Goal: Register for event/course

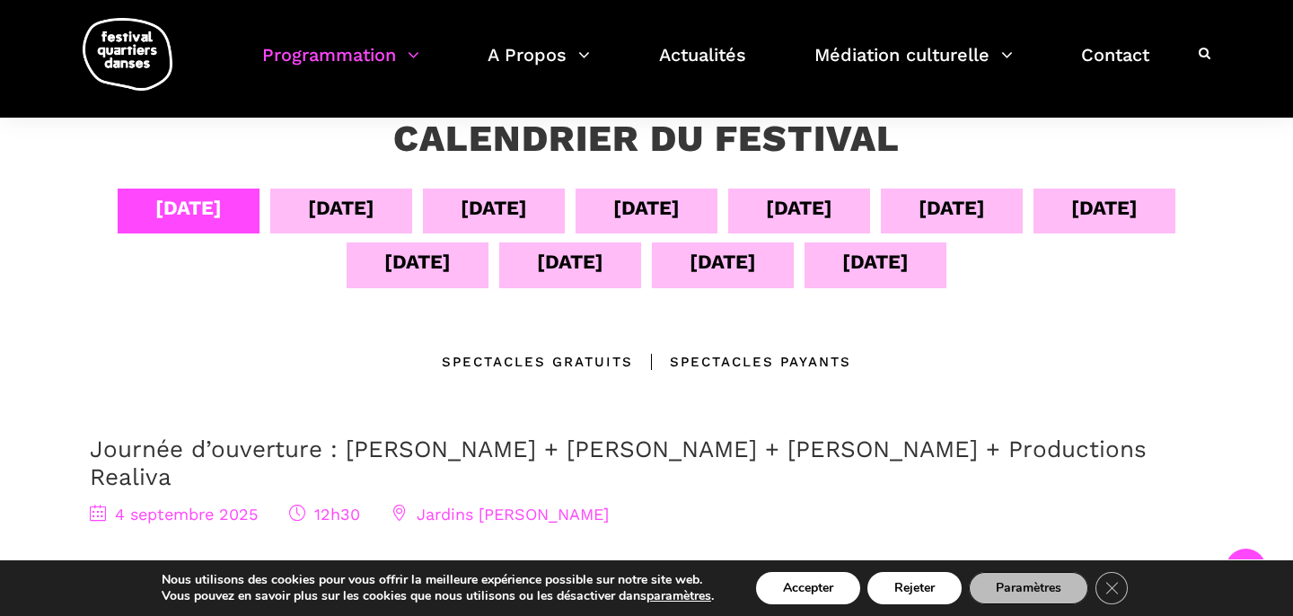
scroll to position [336, 0]
click at [317, 211] on div "[DATE]" at bounding box center [341, 208] width 66 height 31
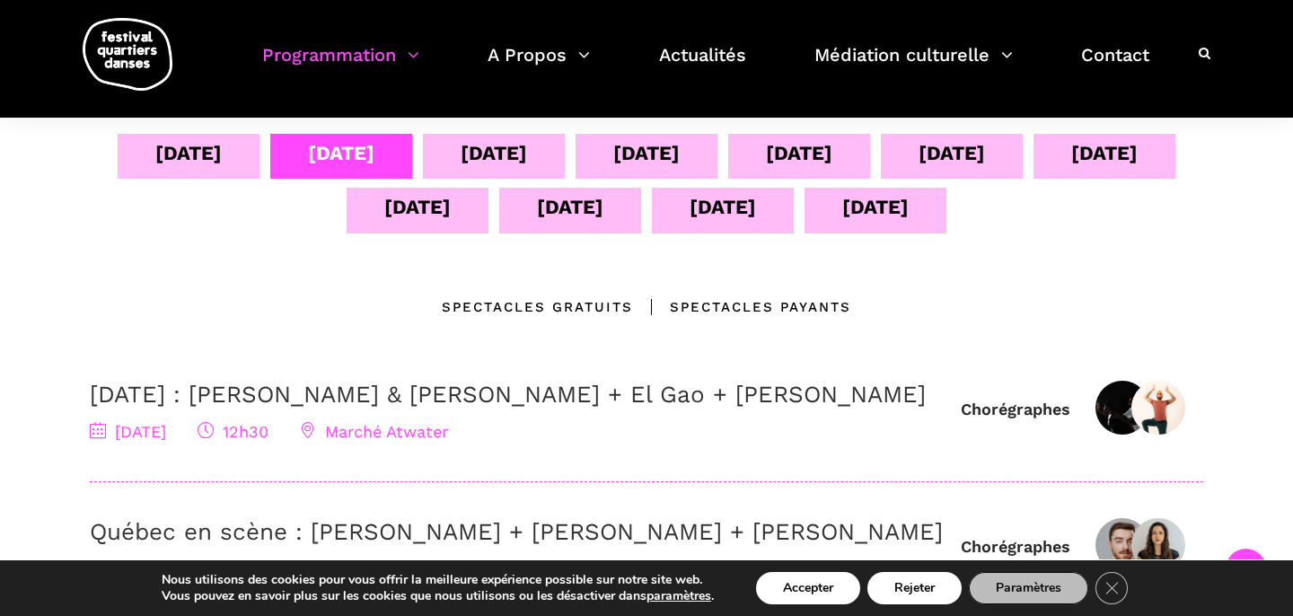
scroll to position [364, 0]
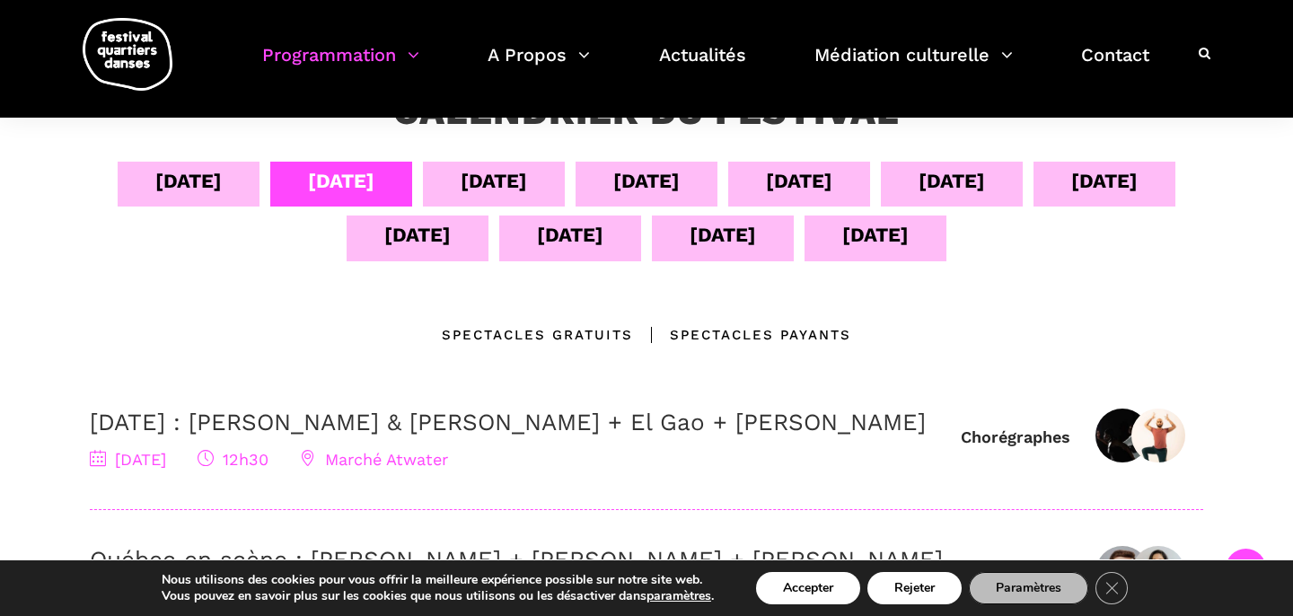
click at [461, 183] on div "[DATE]" at bounding box center [494, 180] width 66 height 31
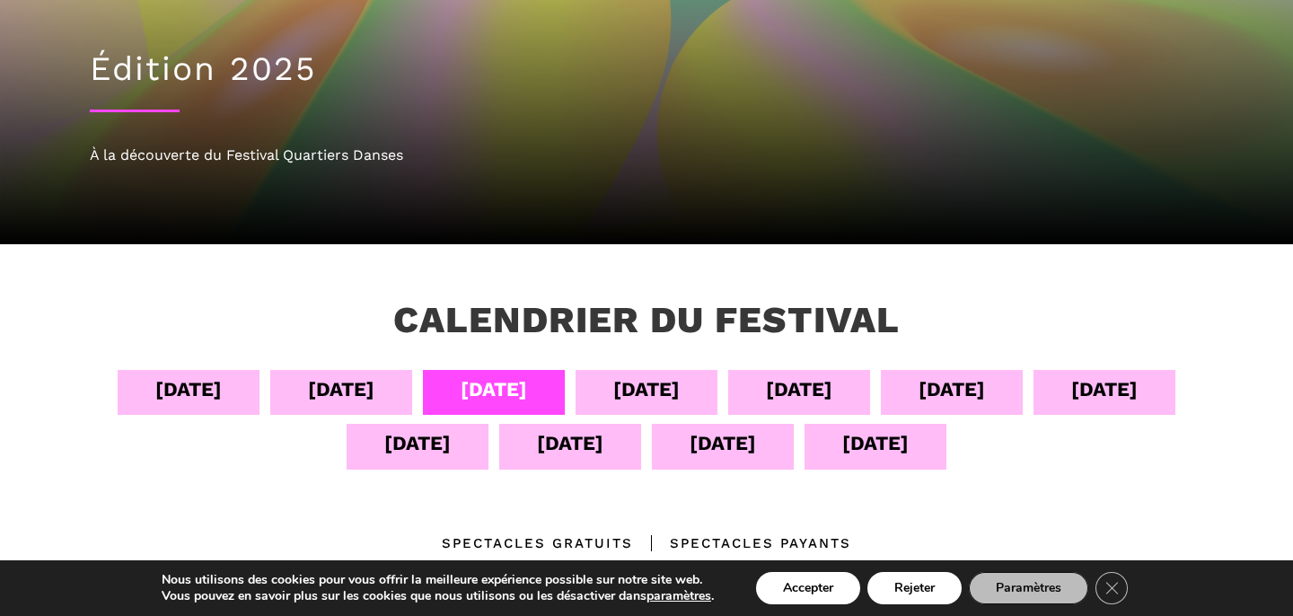
scroll to position [182, 0]
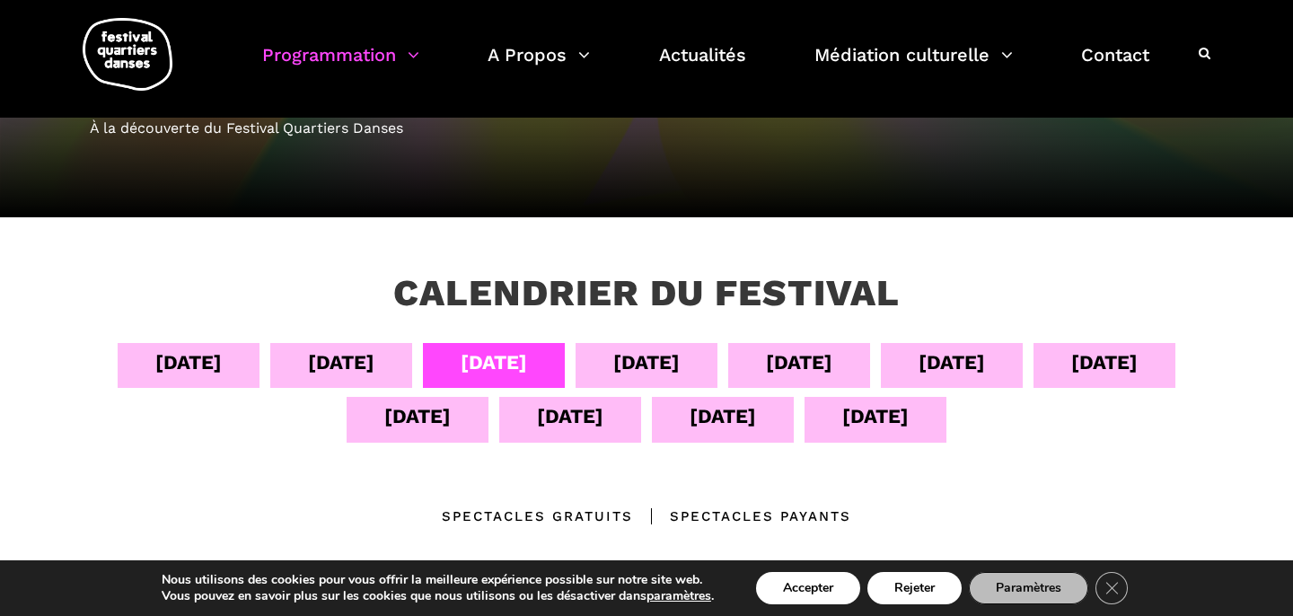
click at [624, 371] on div "[DATE]" at bounding box center [646, 362] width 66 height 31
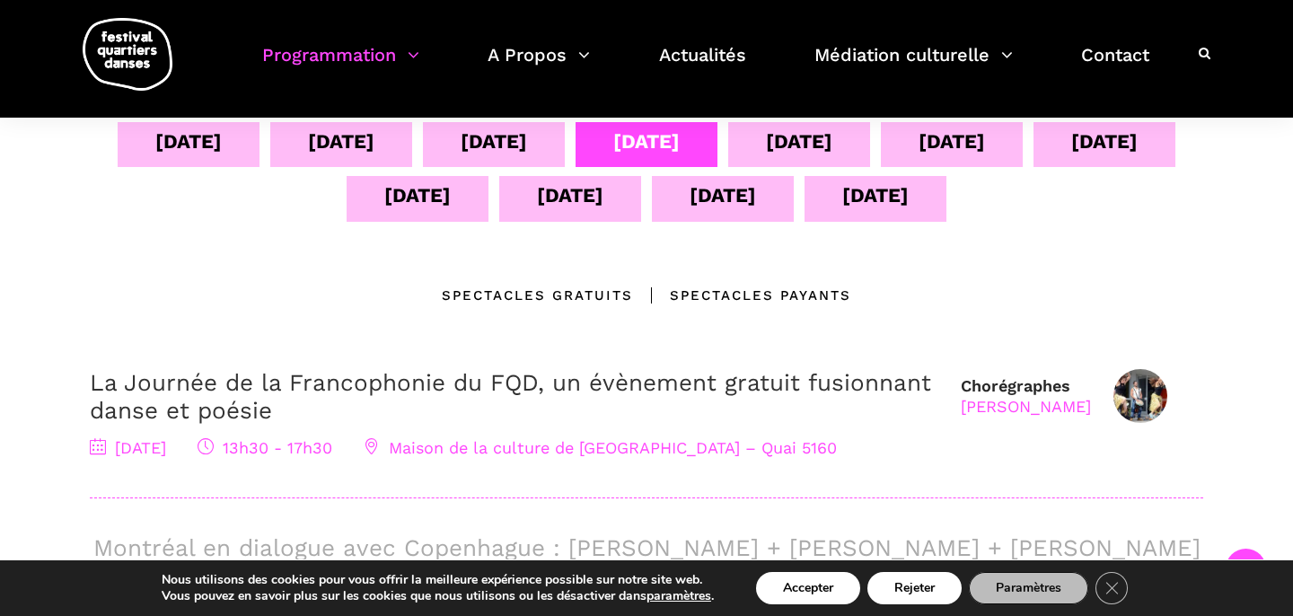
scroll to position [397, 0]
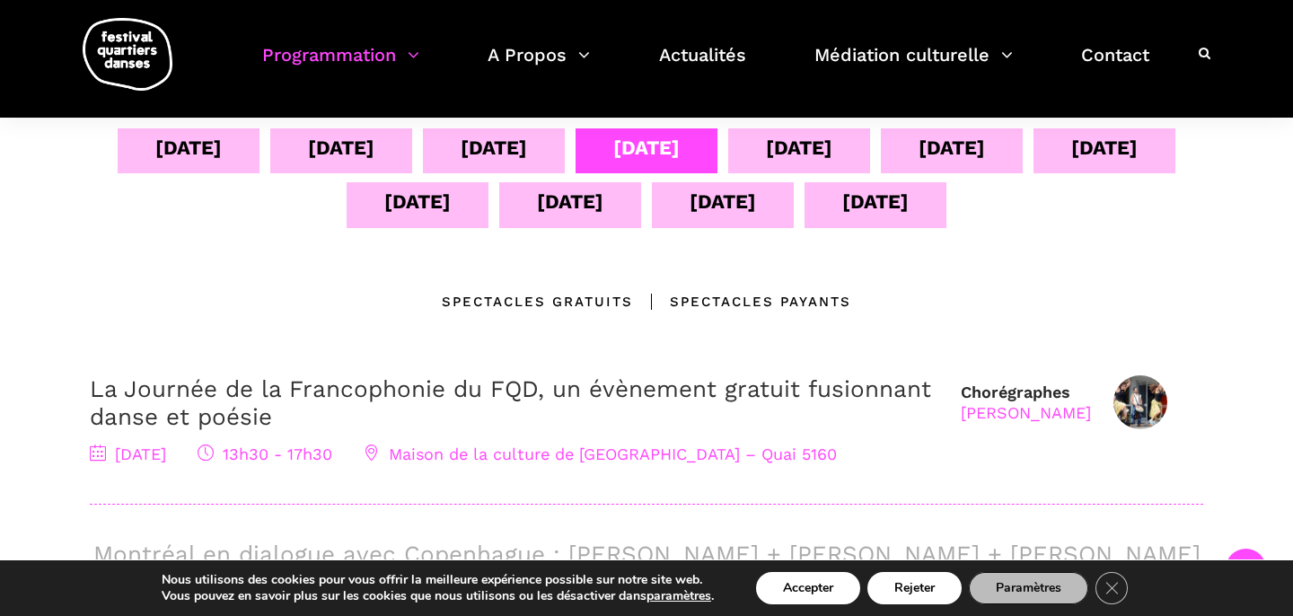
click at [771, 157] on div "[DATE]" at bounding box center [799, 147] width 66 height 31
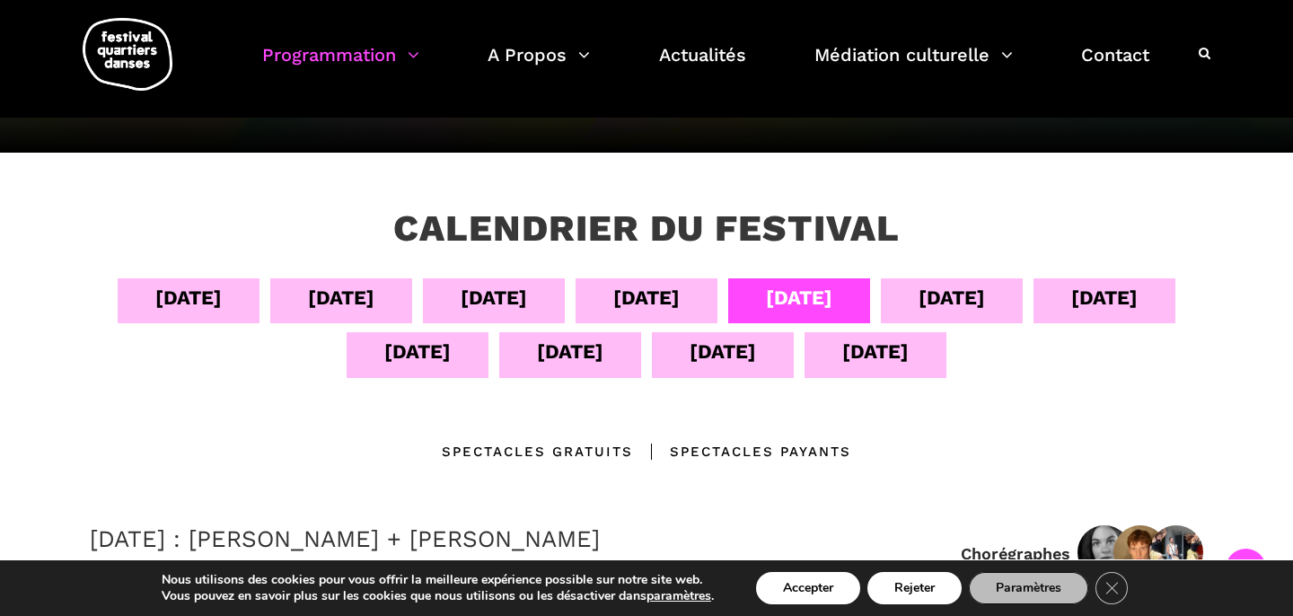
scroll to position [242, 0]
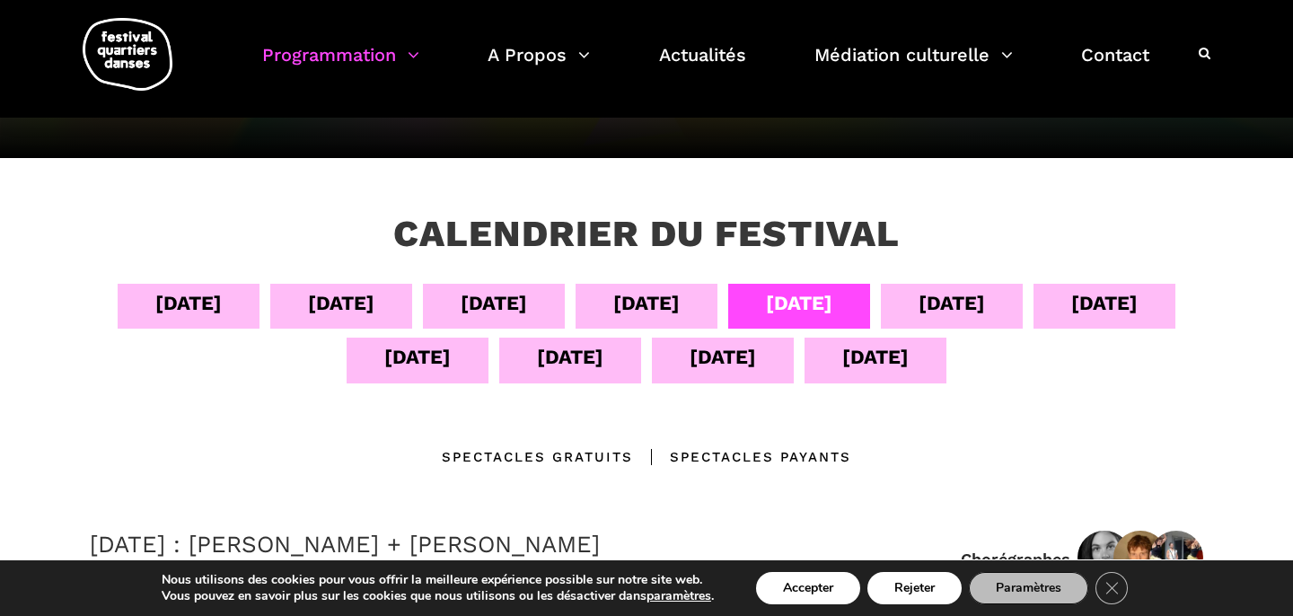
click at [936, 304] on div "[DATE]" at bounding box center [951, 302] width 66 height 31
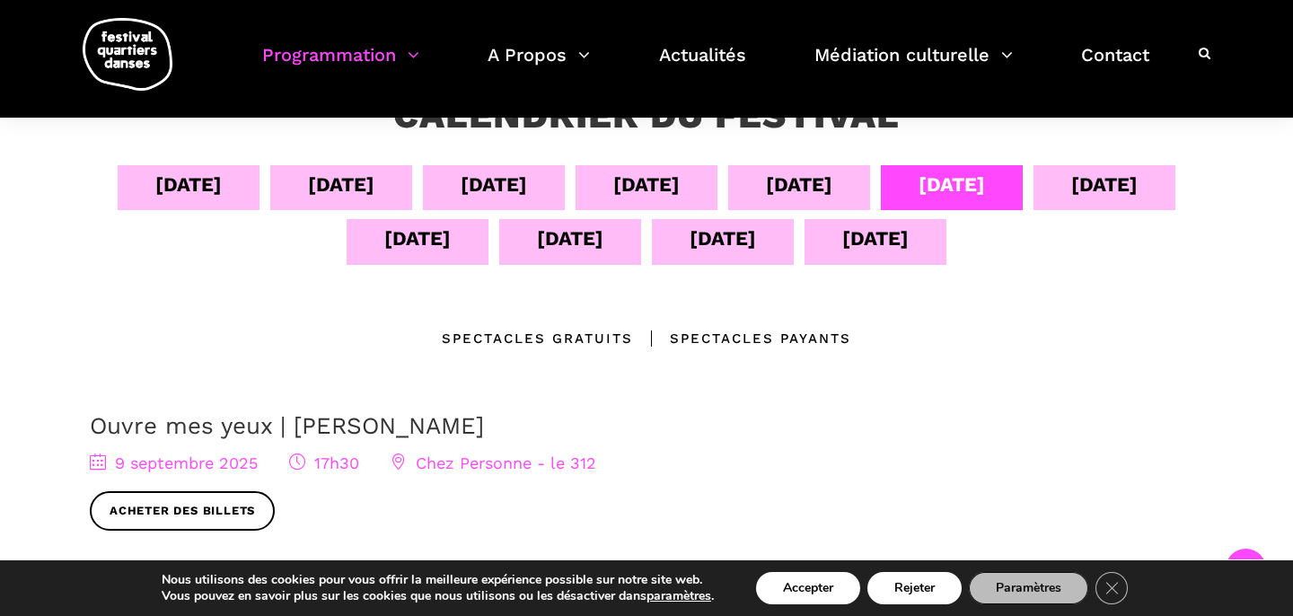
scroll to position [346, 0]
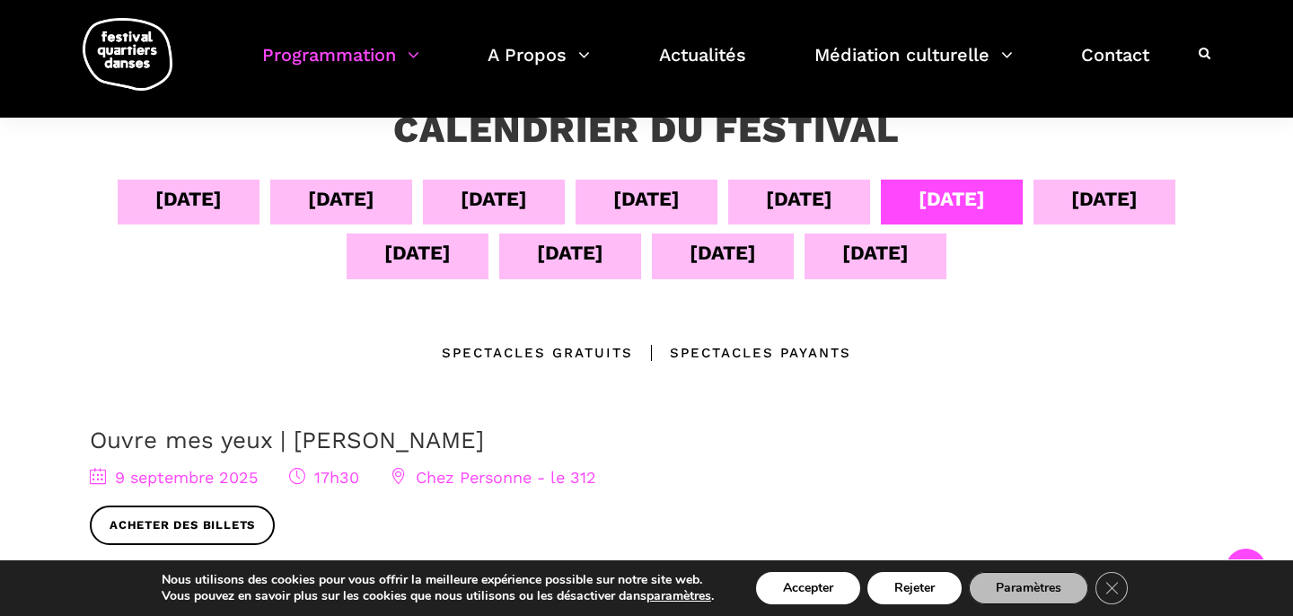
click at [1129, 191] on div "[DATE]" at bounding box center [1104, 198] width 66 height 31
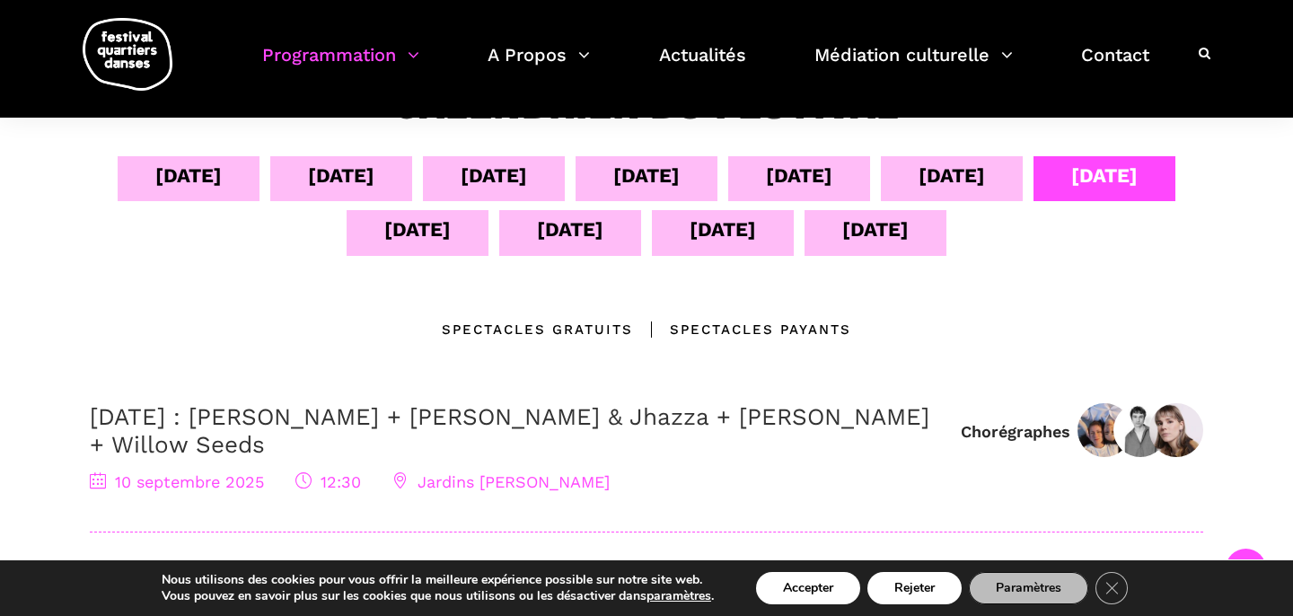
scroll to position [294, 0]
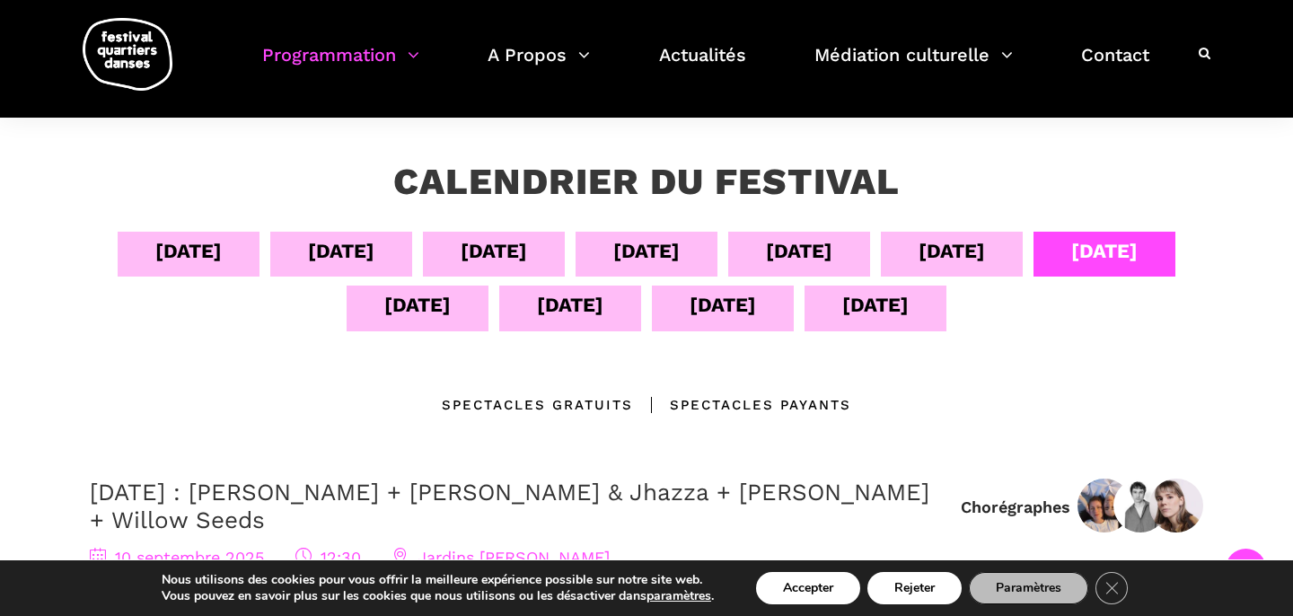
click at [449, 307] on div "[DATE]" at bounding box center [418, 308] width 142 height 45
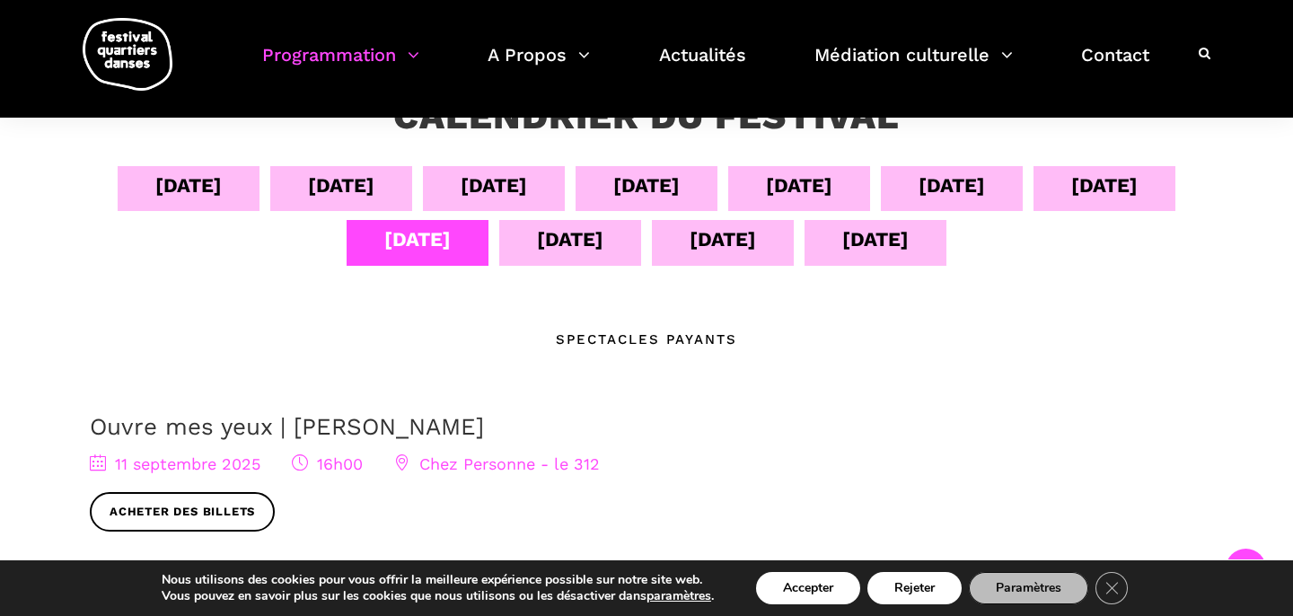
scroll to position [352, 0]
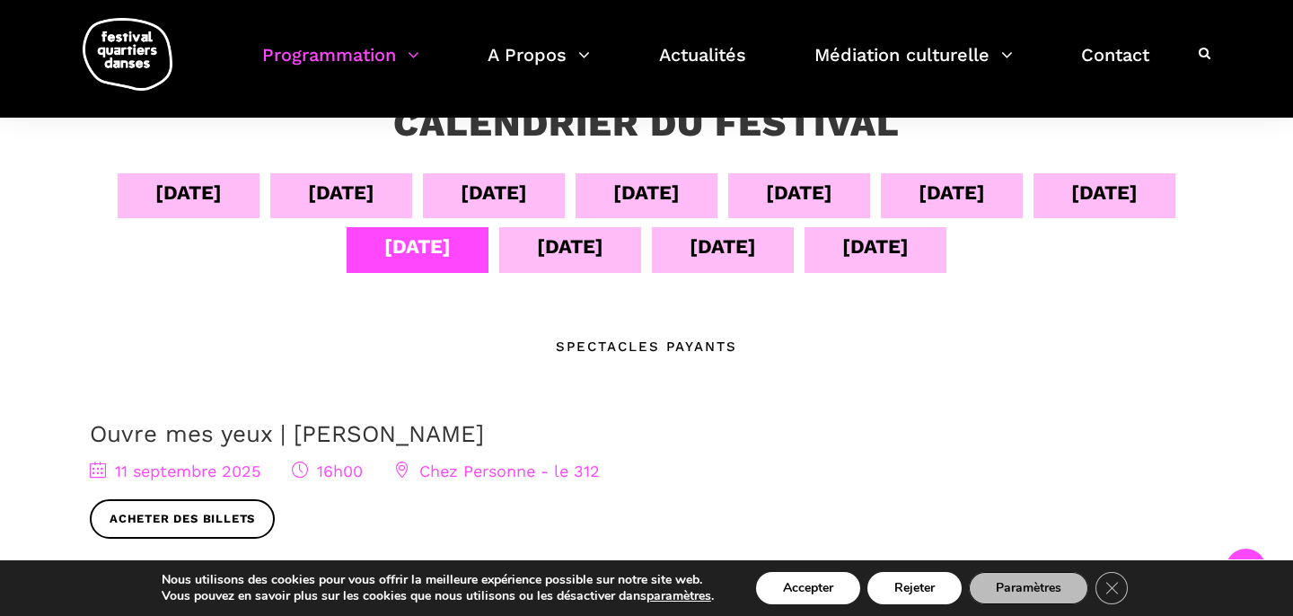
click at [576, 235] on div "[DATE]" at bounding box center [570, 246] width 66 height 31
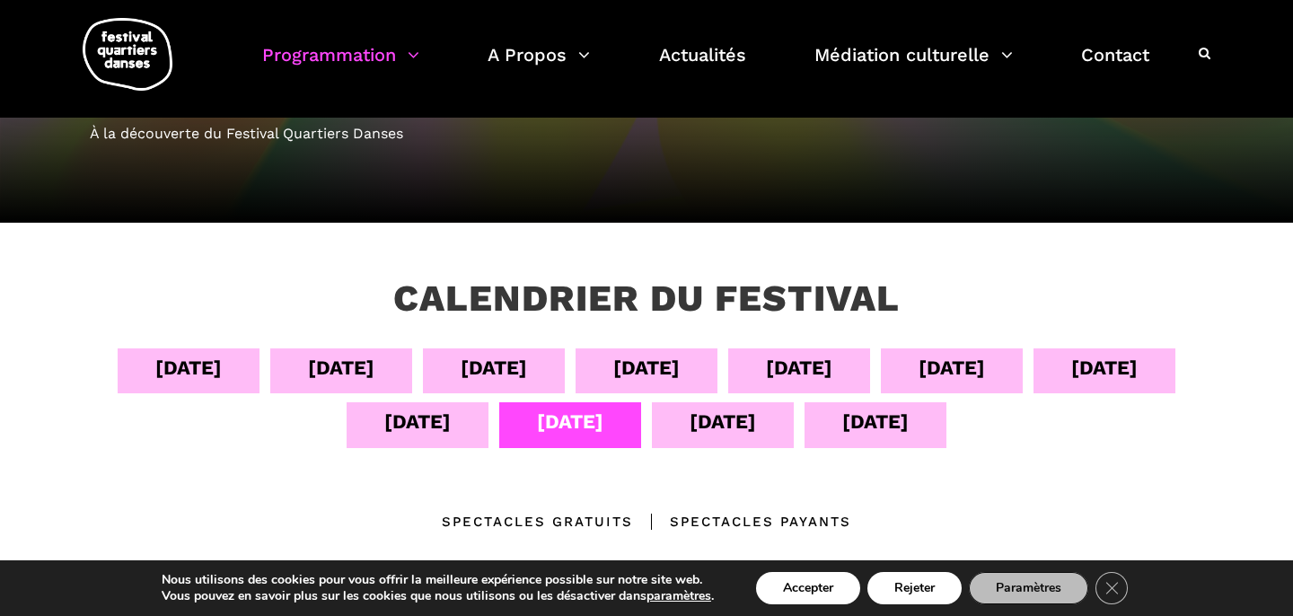
scroll to position [168, 0]
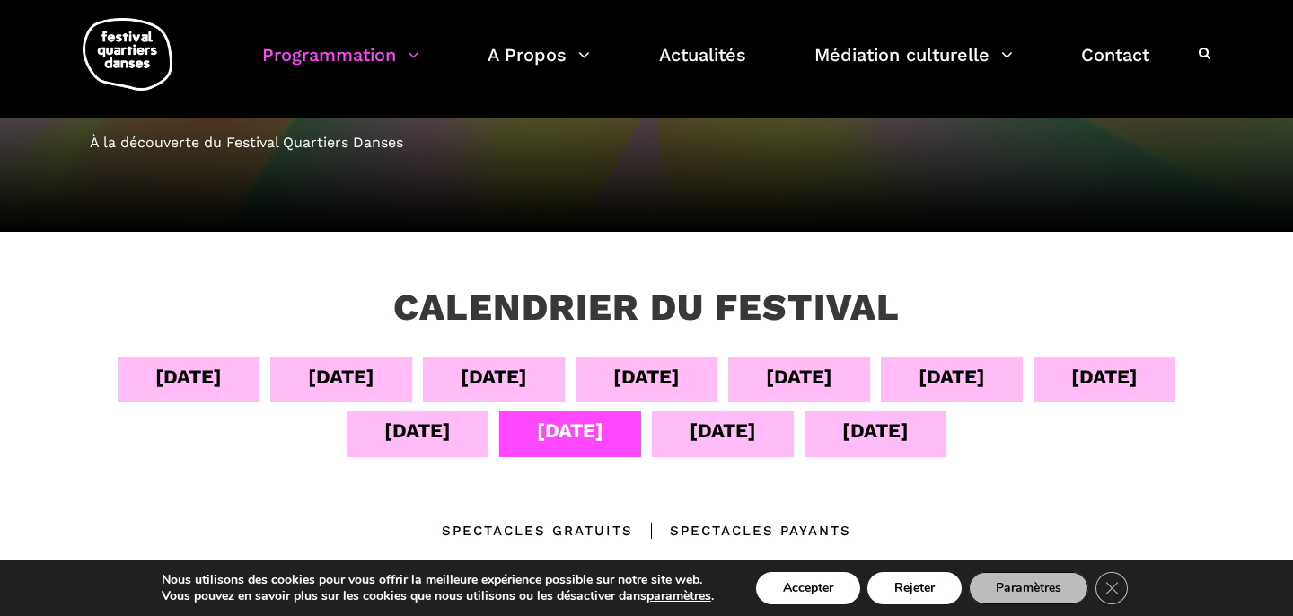
click at [707, 439] on div "[DATE]" at bounding box center [723, 430] width 66 height 31
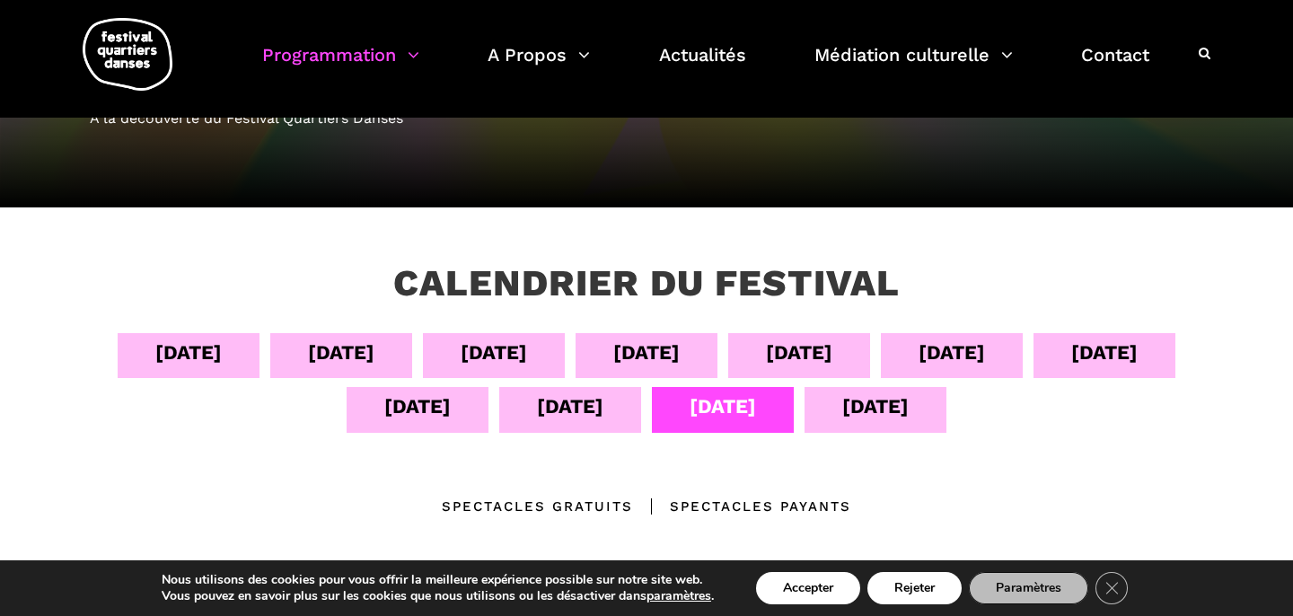
scroll to position [190, 0]
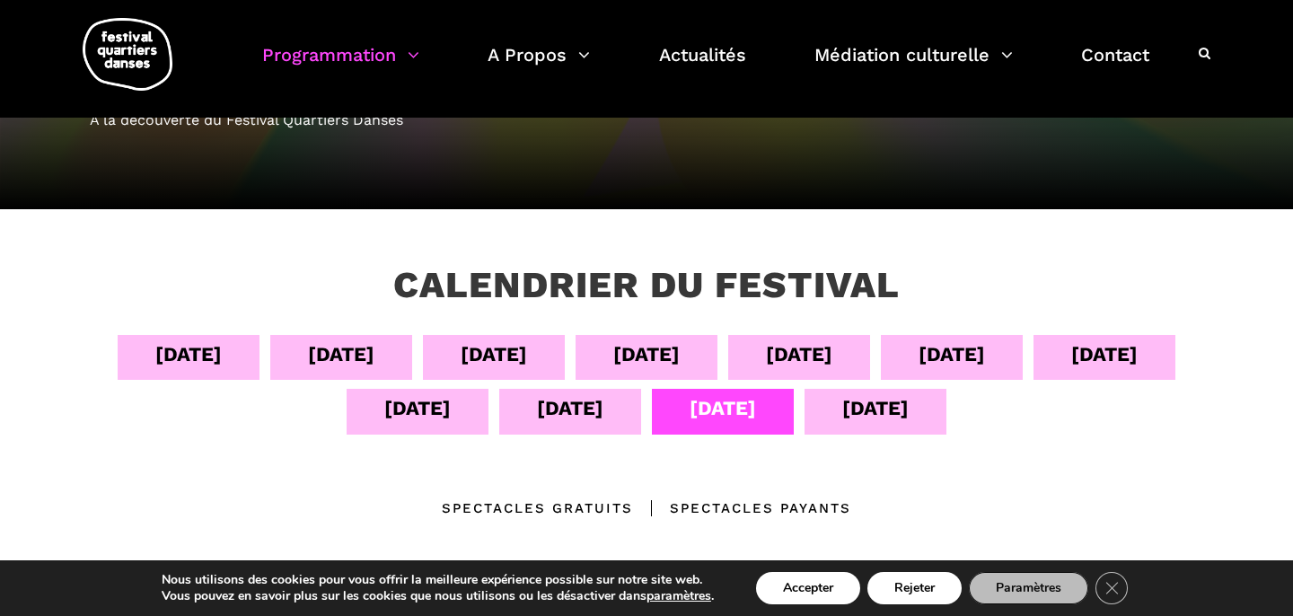
click at [875, 403] on div "[DATE]" at bounding box center [875, 407] width 66 height 31
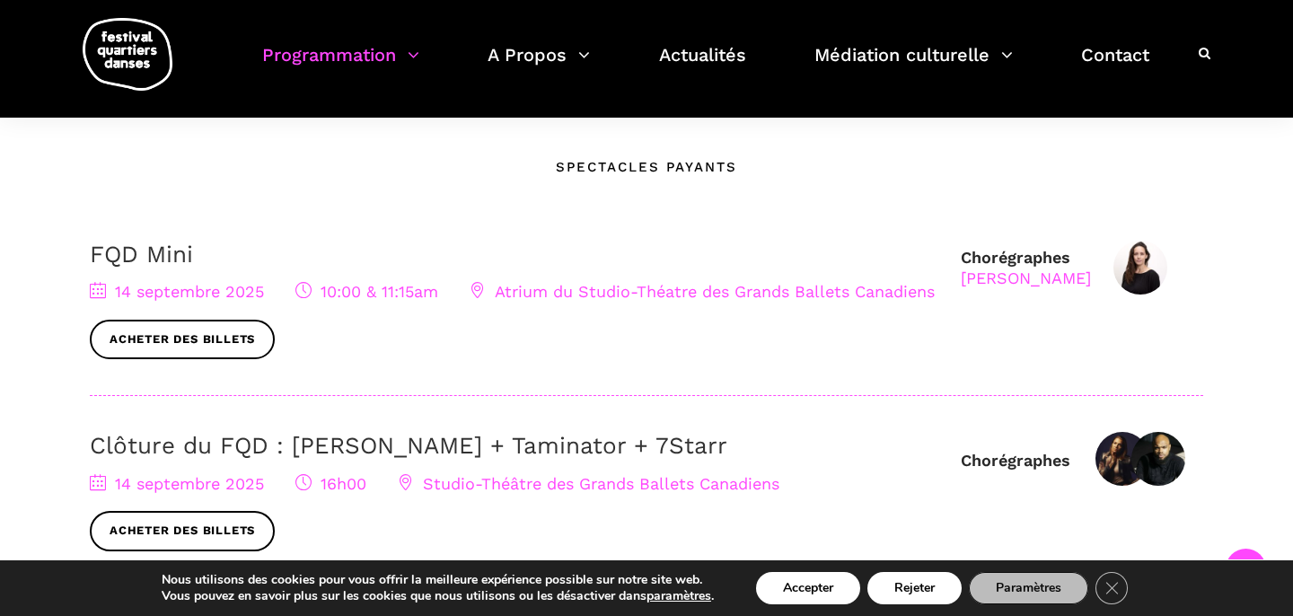
scroll to position [533, 0]
click at [1053, 311] on div "Chorégraphes [PERSON_NAME] FQD Mini [DATE] 10:00 & 11:15am Atrium du Studio-Thé…" at bounding box center [646, 317] width 1113 height 156
click at [1053, 277] on div "[PERSON_NAME]" at bounding box center [1026, 276] width 130 height 21
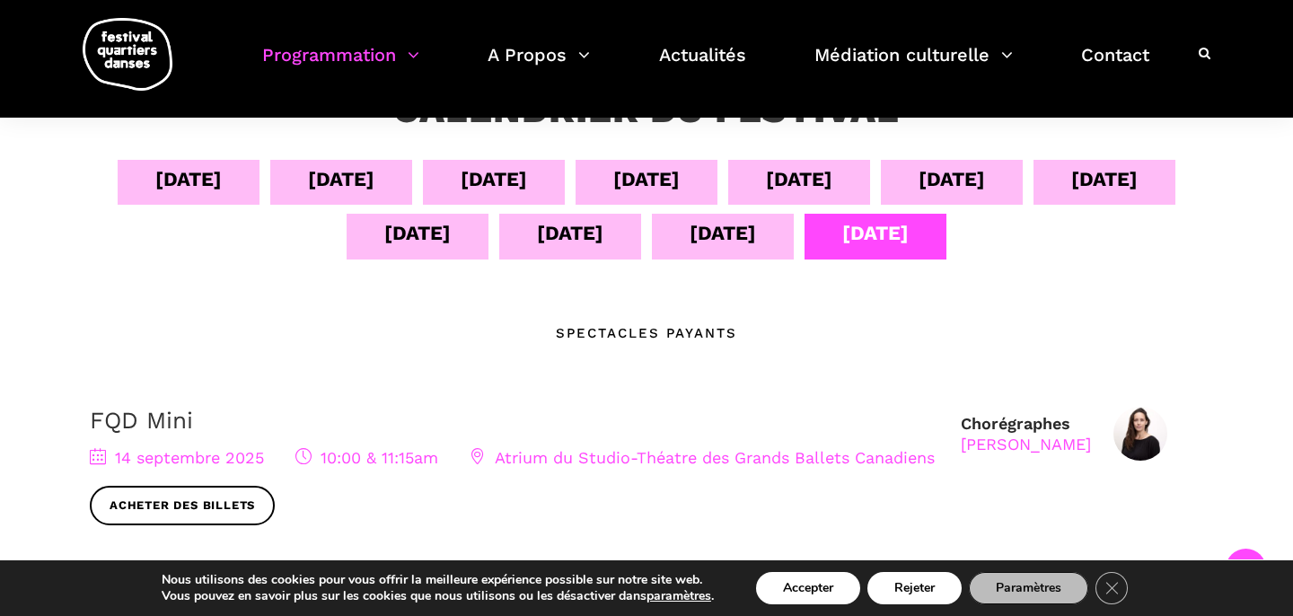
scroll to position [352, 0]
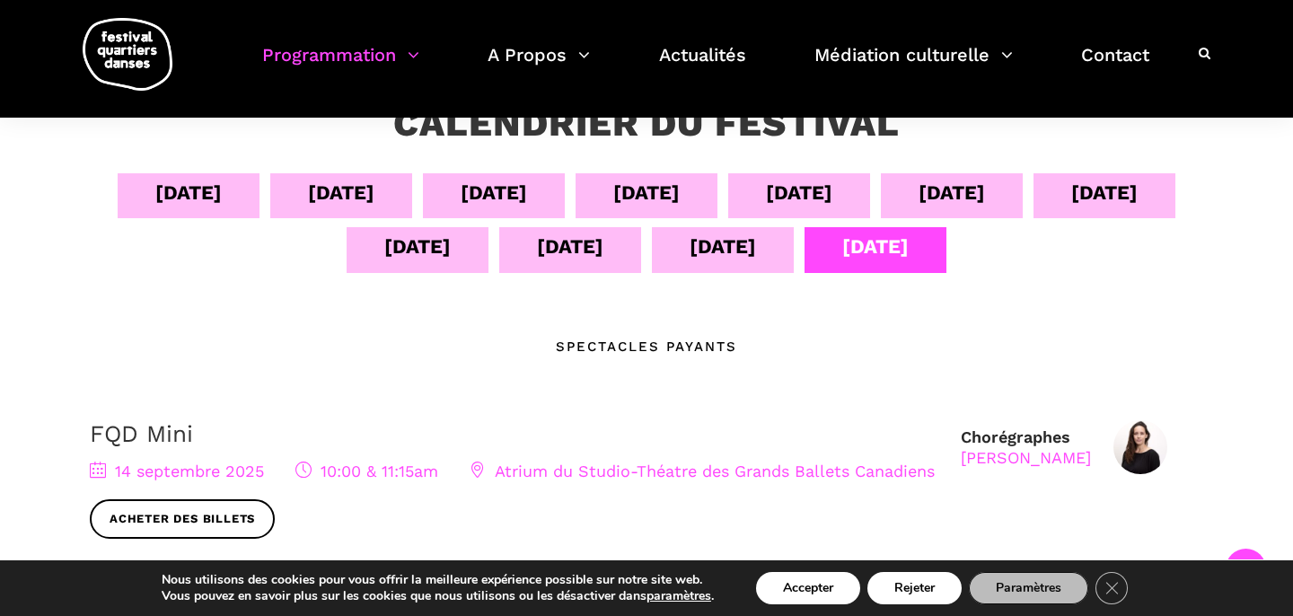
click at [211, 199] on div "[DATE]" at bounding box center [189, 195] width 142 height 45
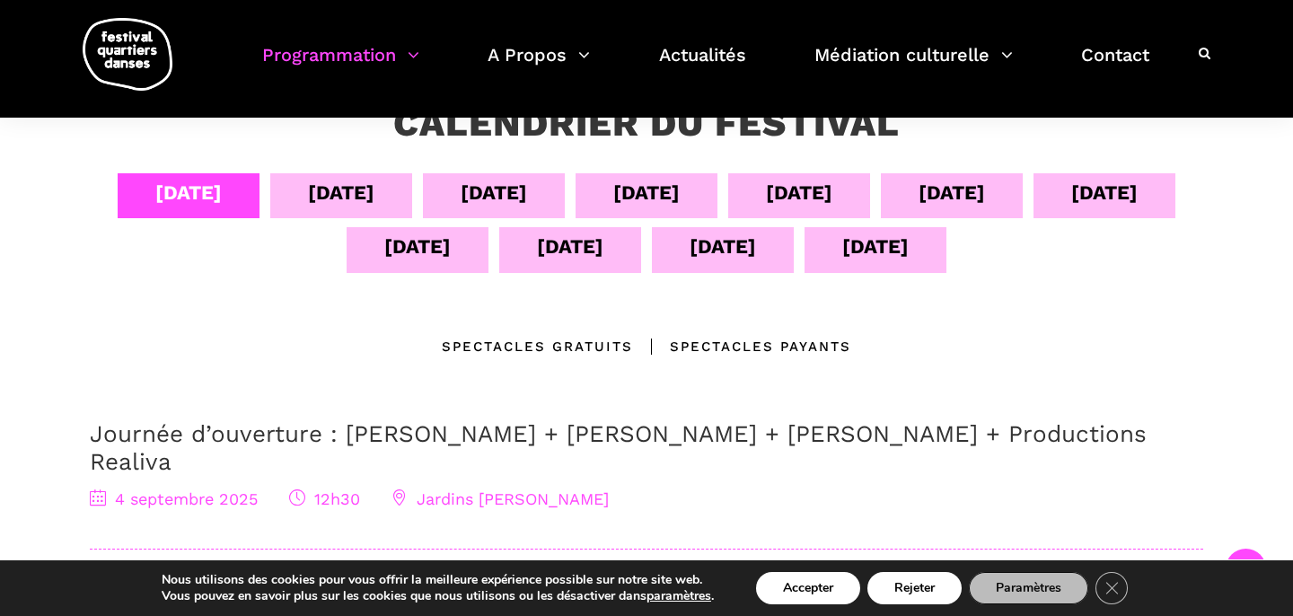
click at [826, 189] on div "[DATE]" at bounding box center [799, 192] width 66 height 31
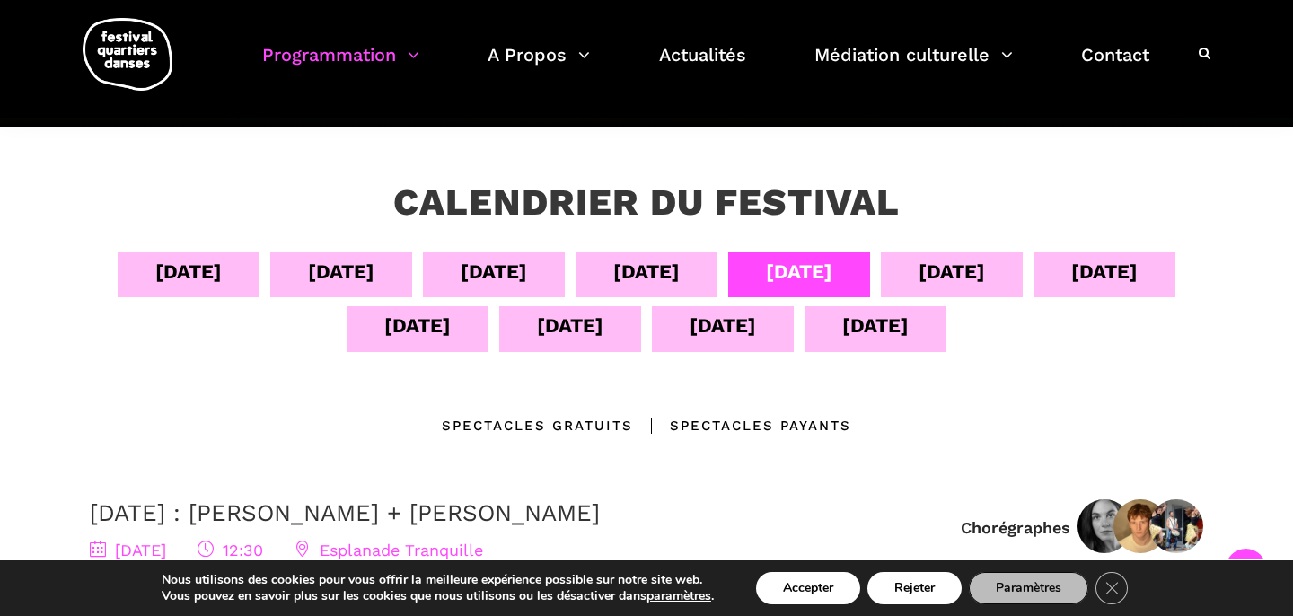
scroll to position [266, 0]
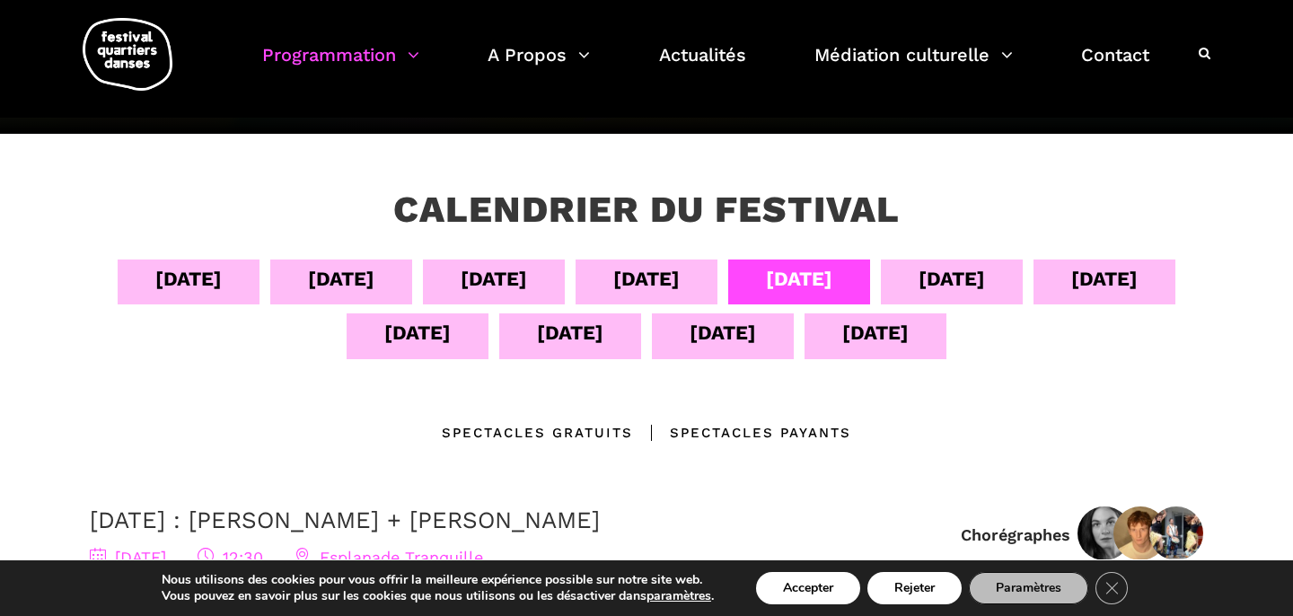
click at [956, 268] on div "[DATE]" at bounding box center [951, 278] width 66 height 31
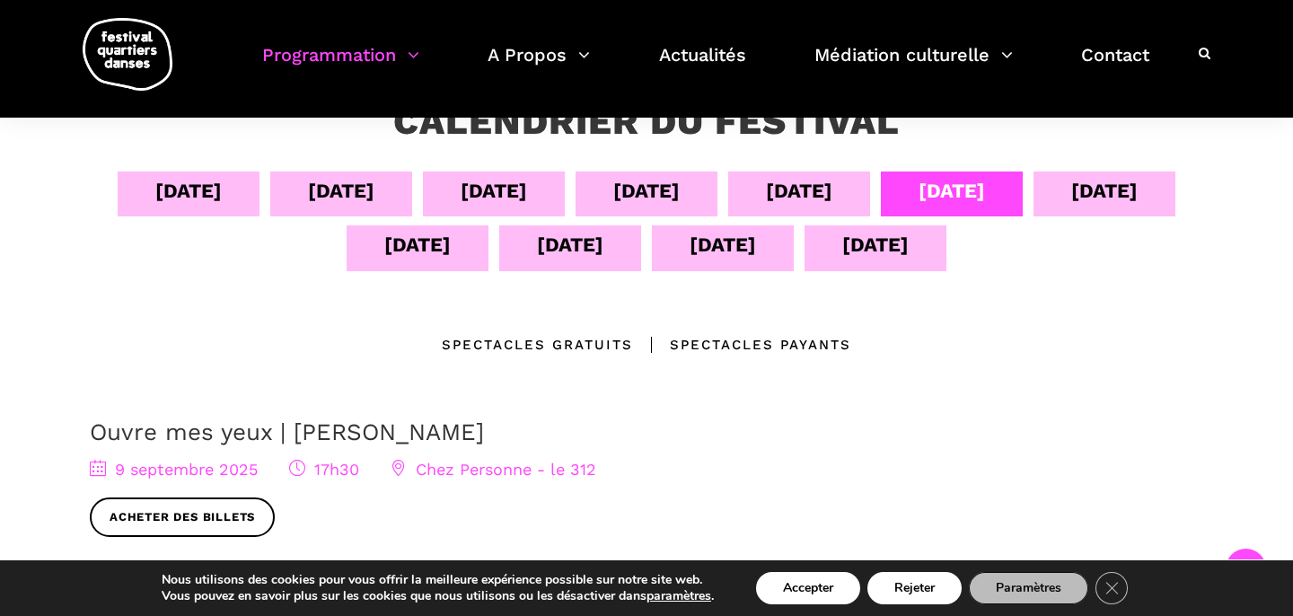
scroll to position [351, 0]
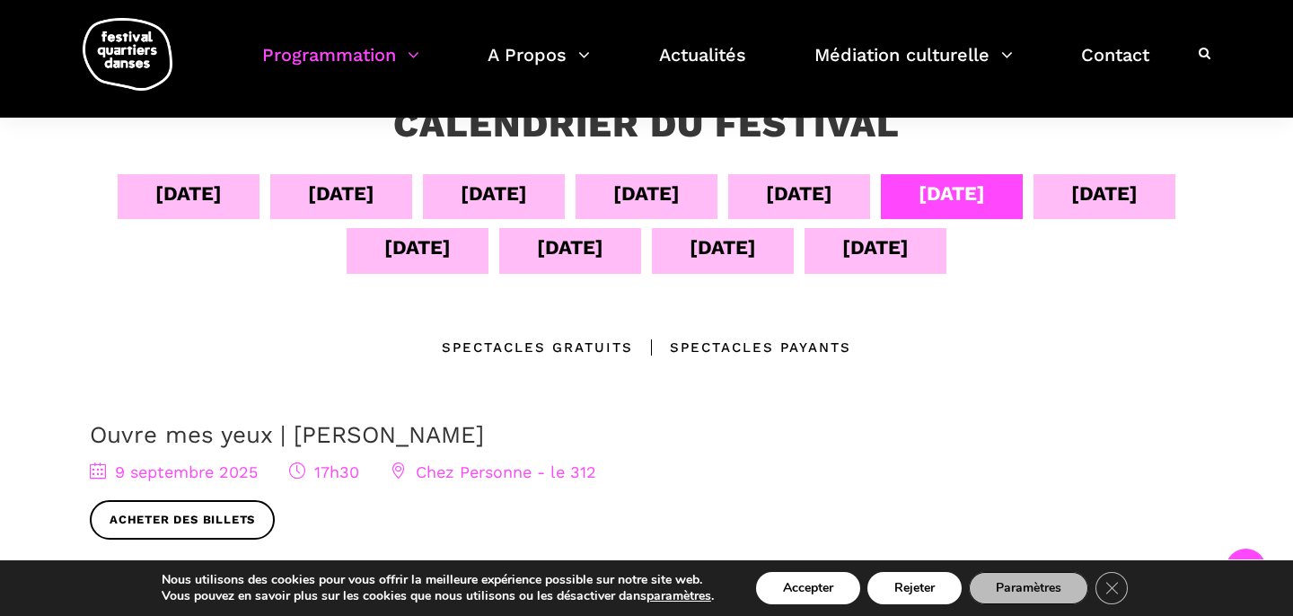
click at [1097, 197] on div "[DATE]" at bounding box center [1104, 193] width 66 height 31
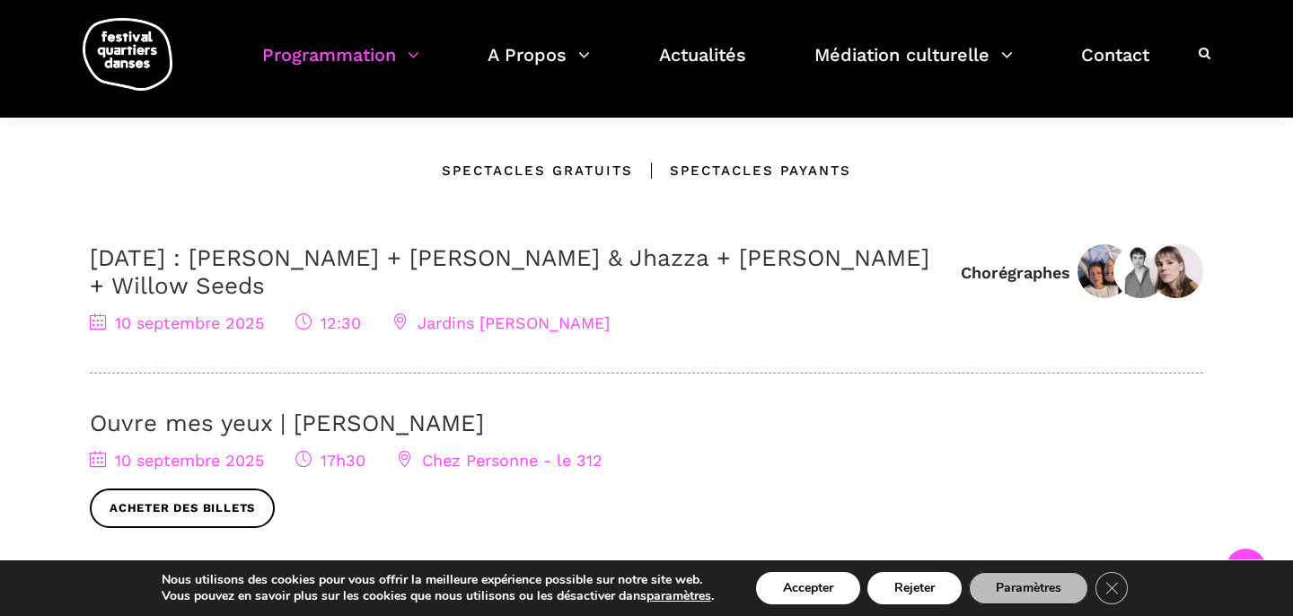
scroll to position [527, 0]
